Goal: Task Accomplishment & Management: Complete application form

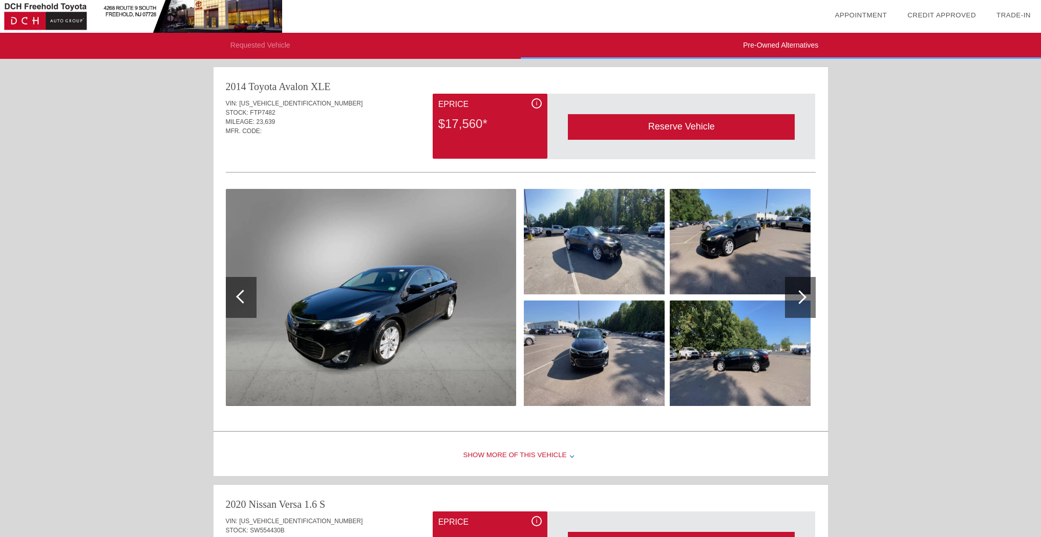
scroll to position [3, 0]
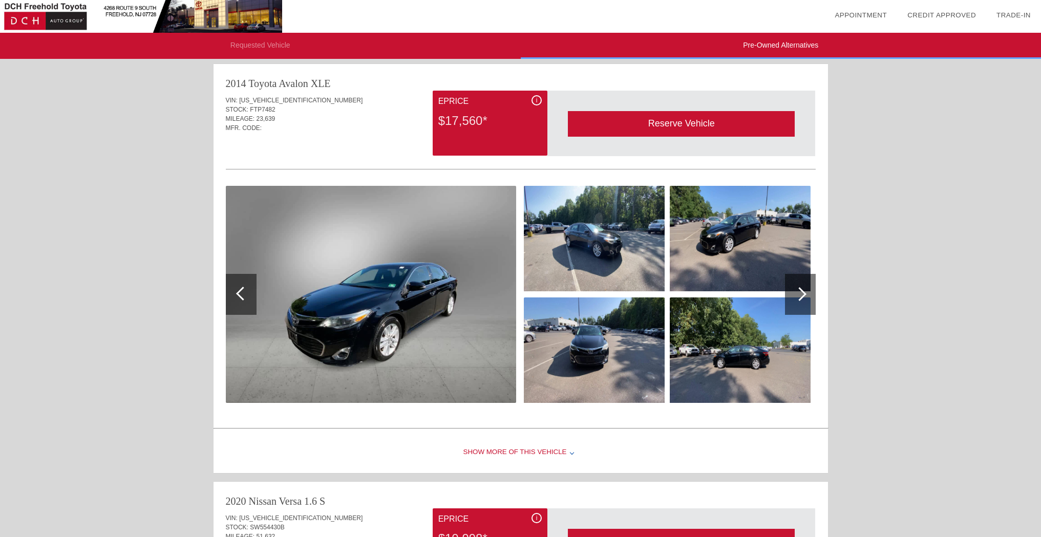
click at [740, 365] on img at bounding box center [739, 349] width 141 height 105
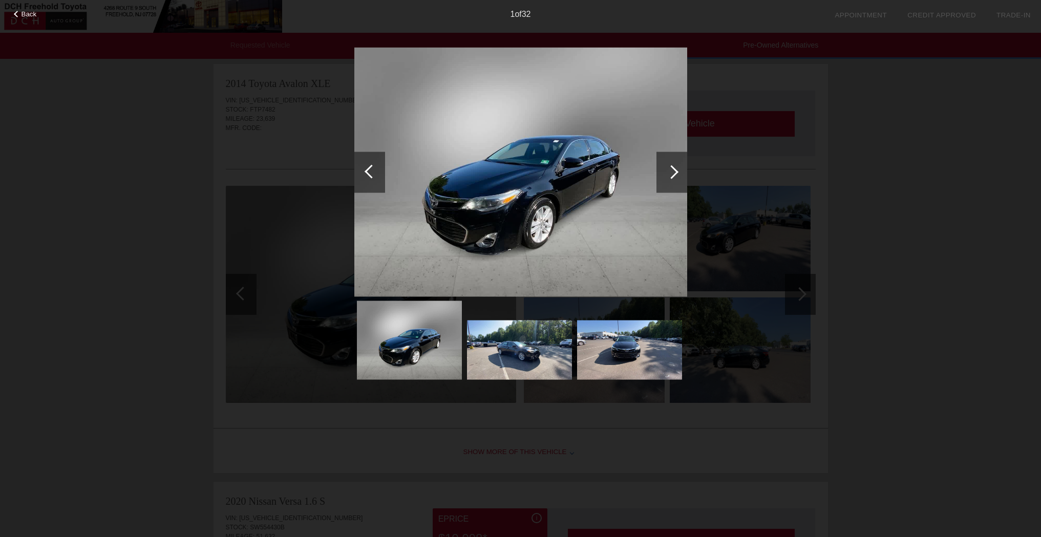
click at [682, 176] on div at bounding box center [671, 171] width 31 height 41
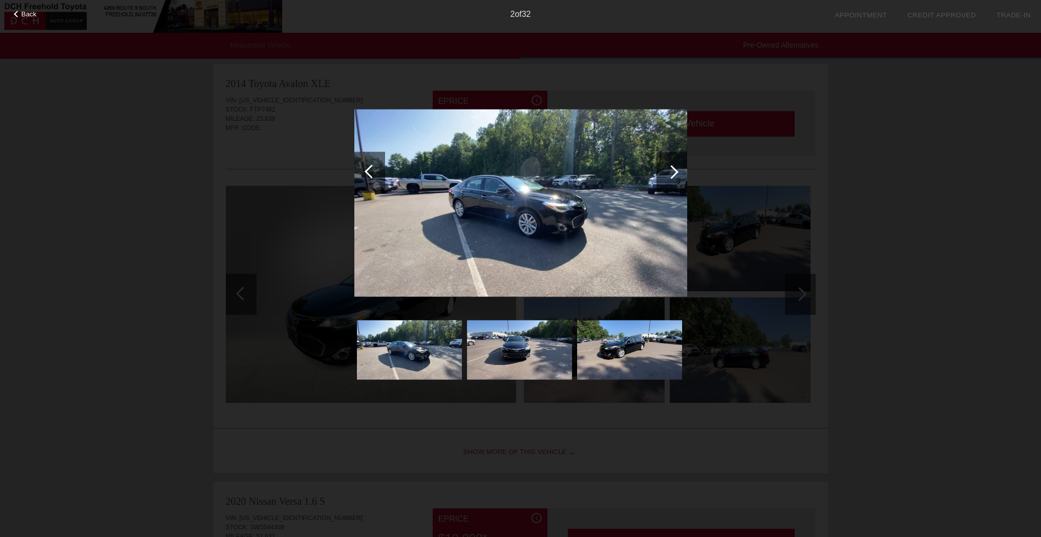
click at [682, 176] on div at bounding box center [671, 171] width 31 height 41
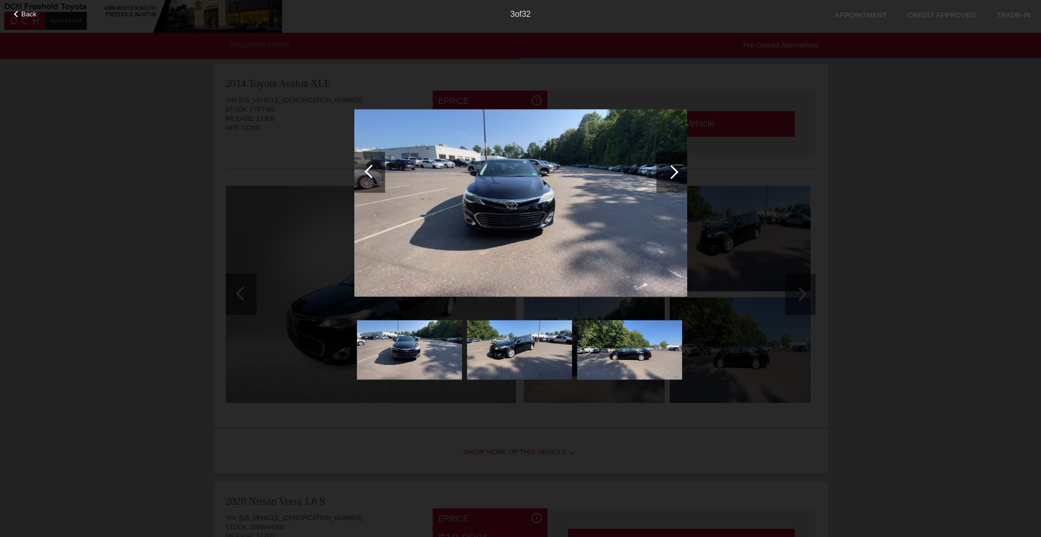
click at [682, 176] on div at bounding box center [671, 171] width 31 height 41
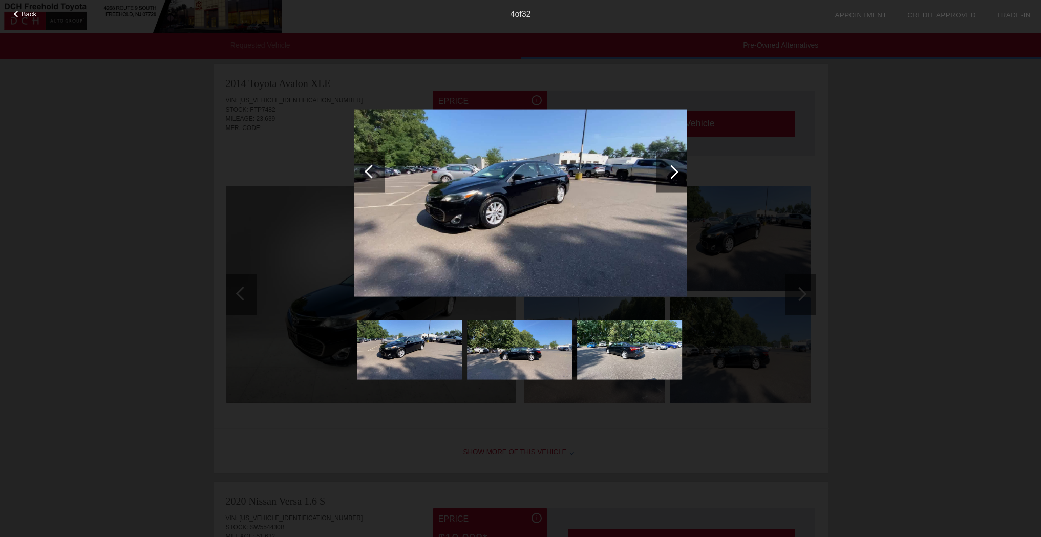
click at [682, 176] on div at bounding box center [671, 171] width 31 height 41
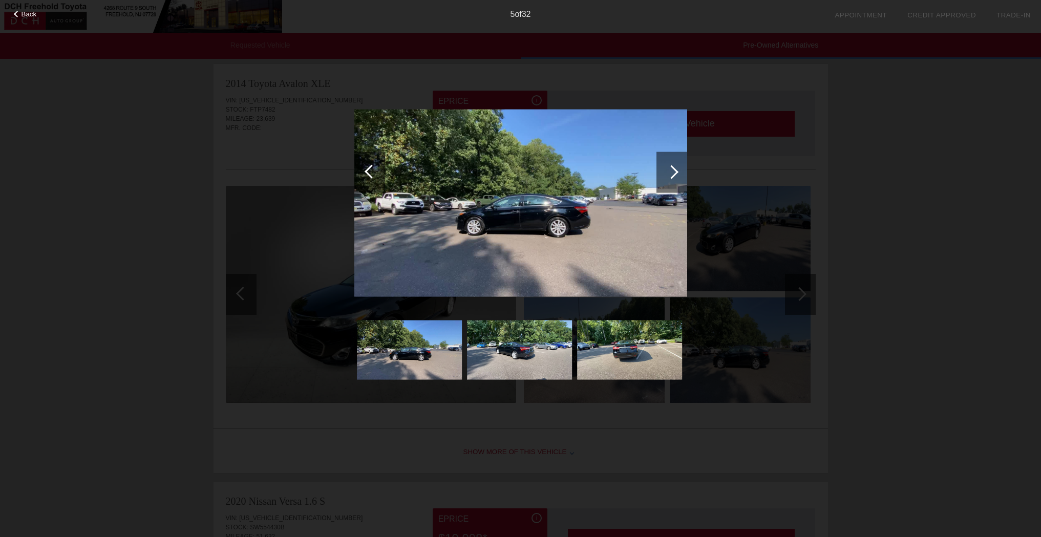
click at [682, 176] on div at bounding box center [671, 171] width 31 height 41
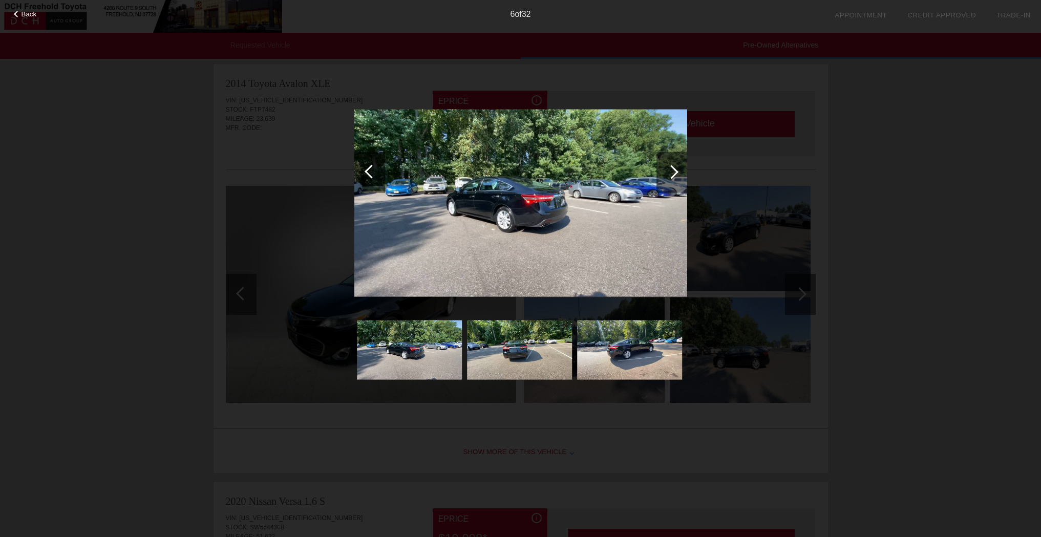
click at [682, 176] on div at bounding box center [671, 171] width 31 height 41
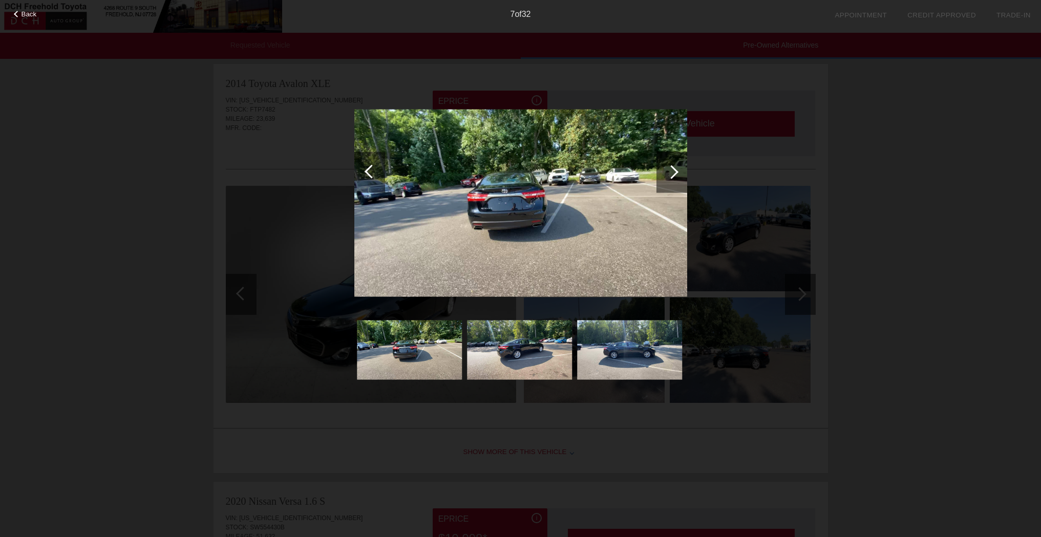
click at [682, 176] on div at bounding box center [671, 171] width 31 height 41
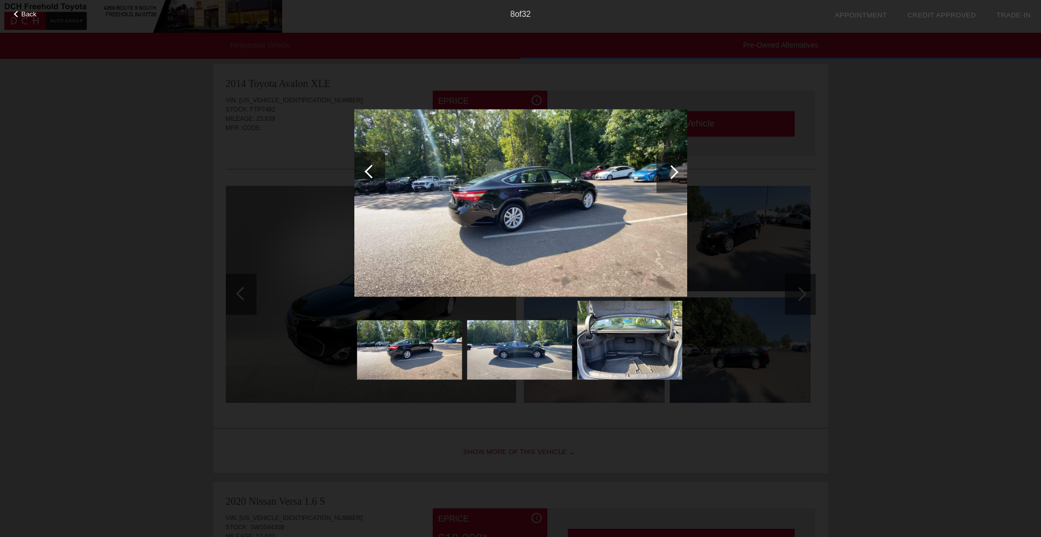
click at [682, 176] on div at bounding box center [671, 171] width 31 height 41
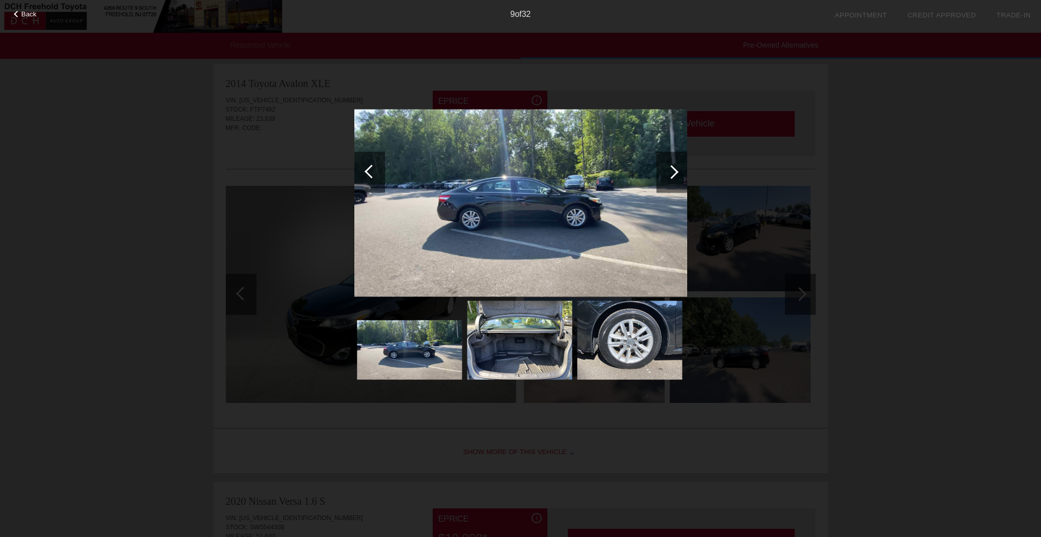
click at [682, 176] on div at bounding box center [671, 171] width 31 height 41
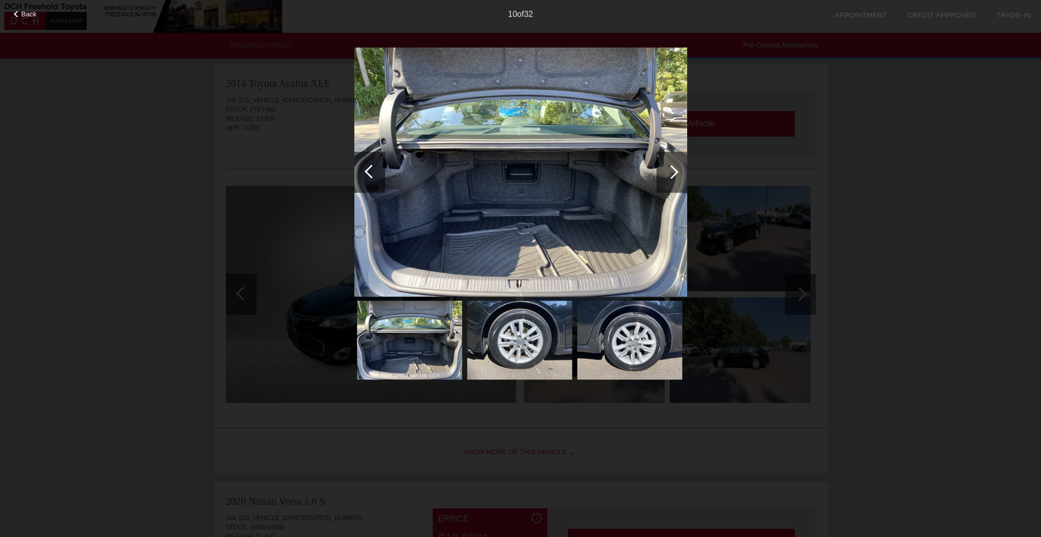
click at [682, 176] on div at bounding box center [671, 171] width 31 height 41
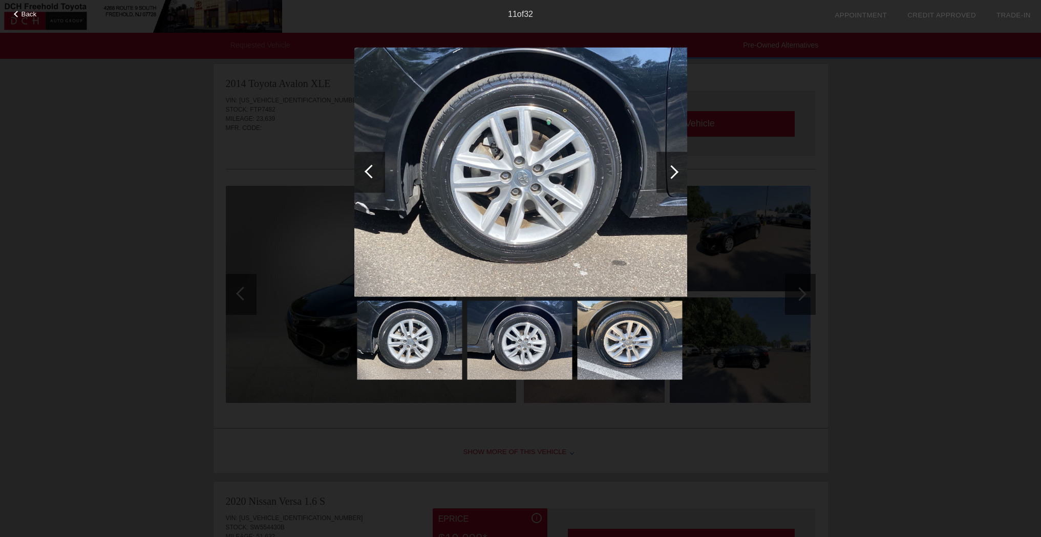
click at [682, 176] on div at bounding box center [671, 171] width 31 height 41
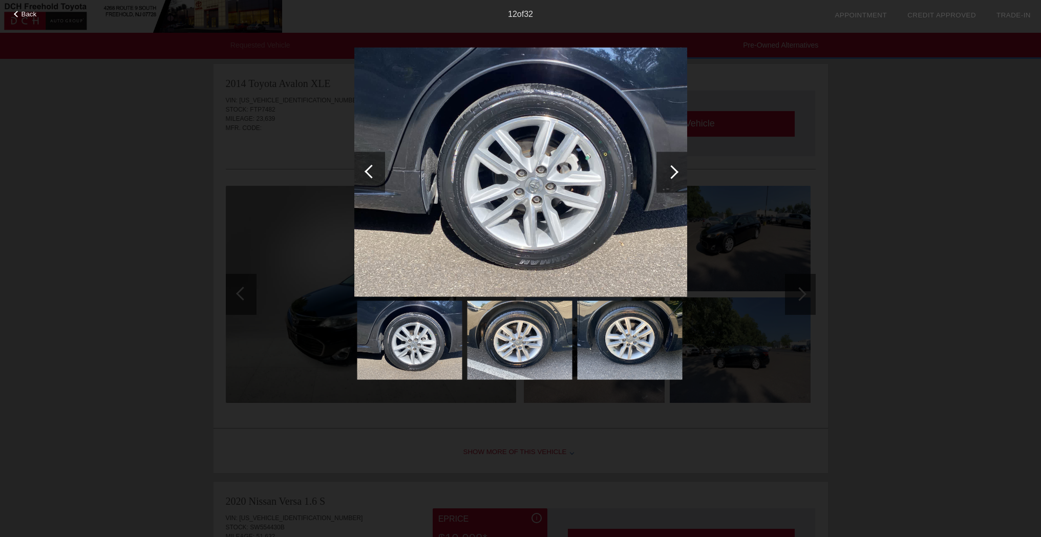
click at [682, 176] on div at bounding box center [671, 171] width 31 height 41
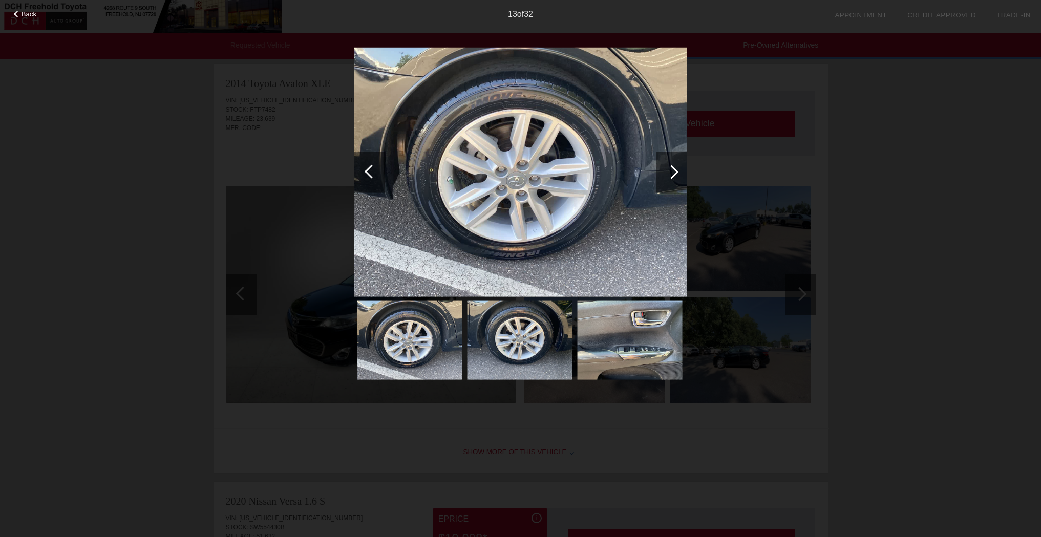
click at [682, 176] on div at bounding box center [671, 171] width 31 height 41
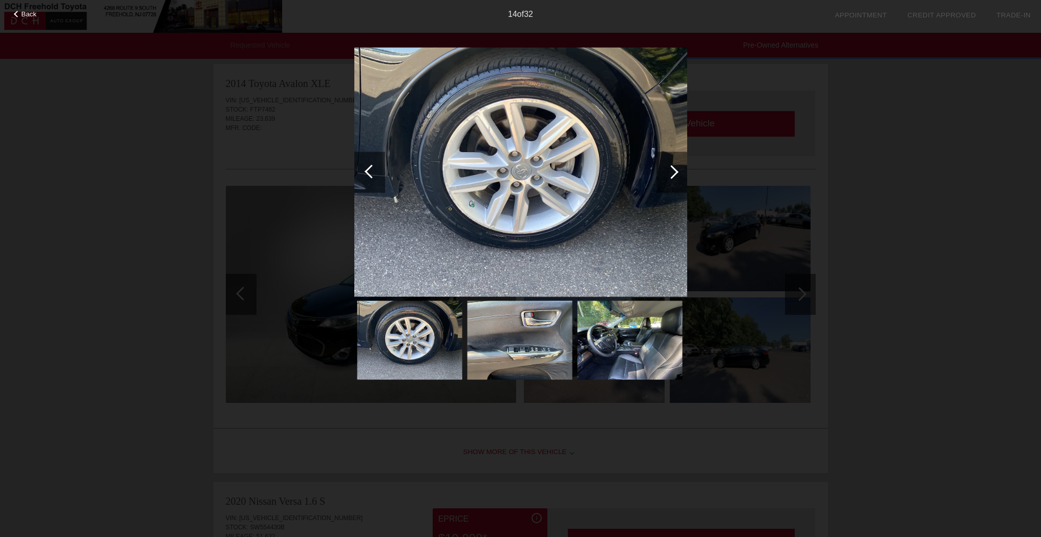
click at [682, 176] on div at bounding box center [671, 171] width 31 height 41
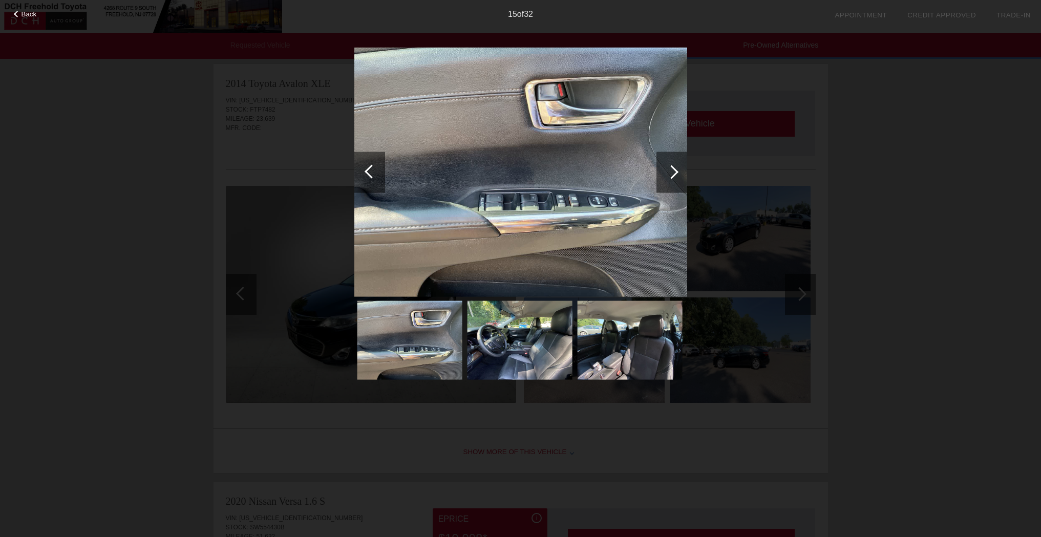
click at [678, 175] on div at bounding box center [671, 171] width 31 height 41
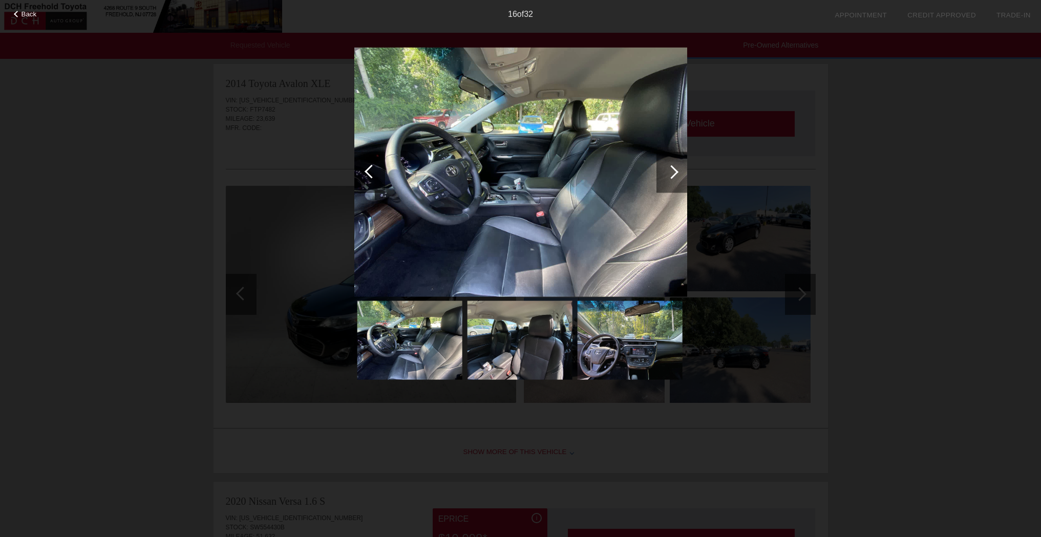
scroll to position [0, 0]
click at [925, 151] on div "Back 16 of 32" at bounding box center [520, 268] width 1041 height 537
click at [31, 11] on span "Back" at bounding box center [28, 14] width 15 height 8
